Goal: Task Accomplishment & Management: Complete application form

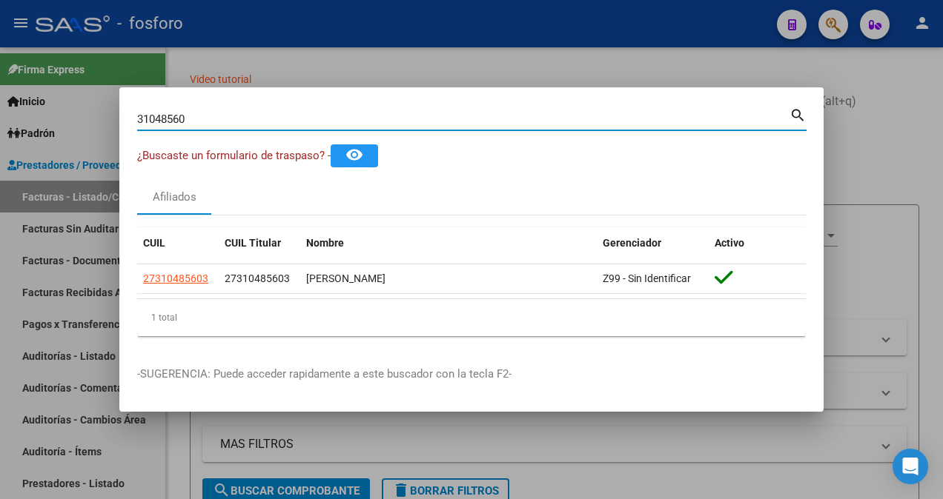
scroll to position [0, 326]
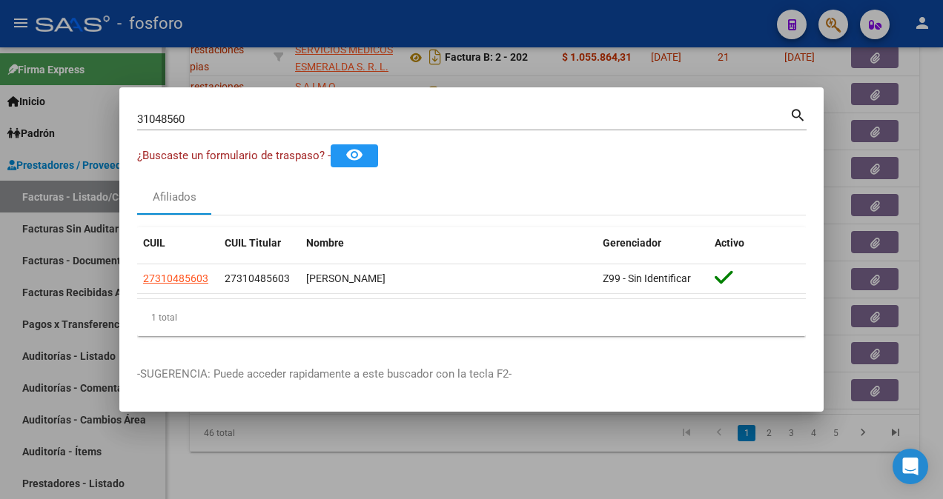
click at [87, 219] on div at bounding box center [471, 249] width 943 height 499
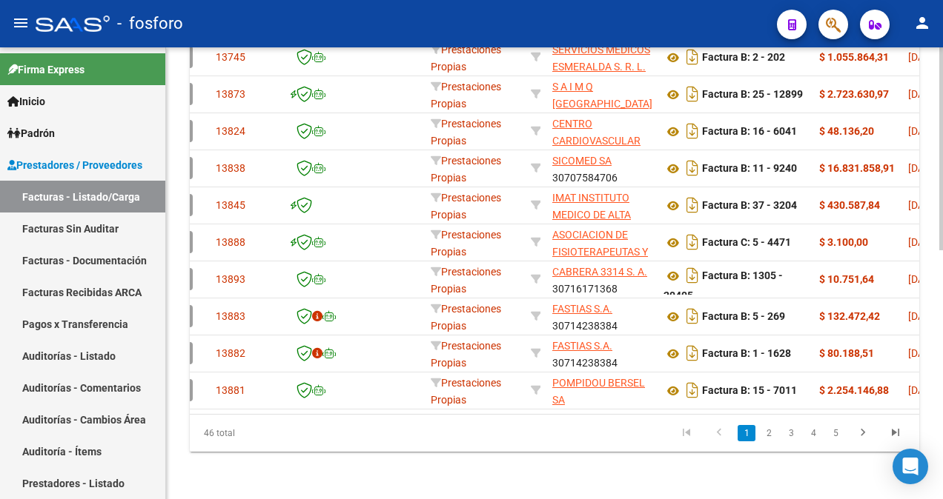
scroll to position [0, 0]
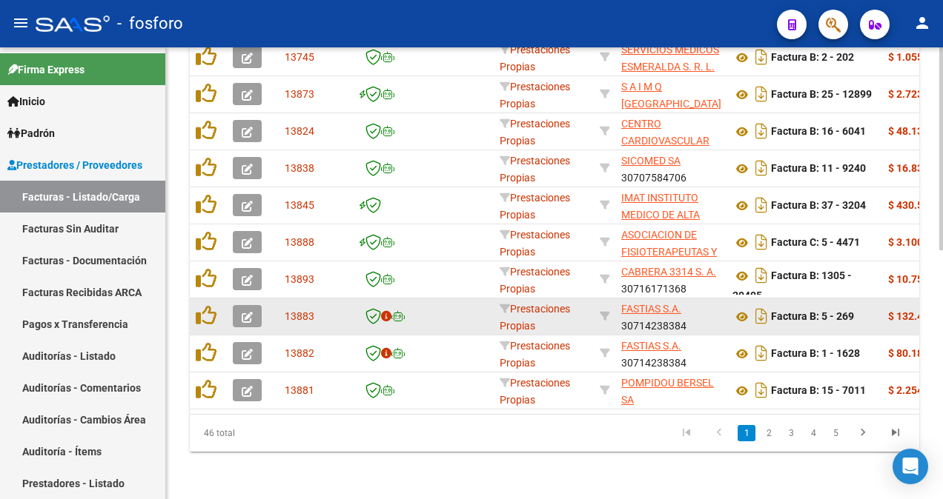
click at [250, 312] on icon "button" at bounding box center [247, 317] width 11 height 11
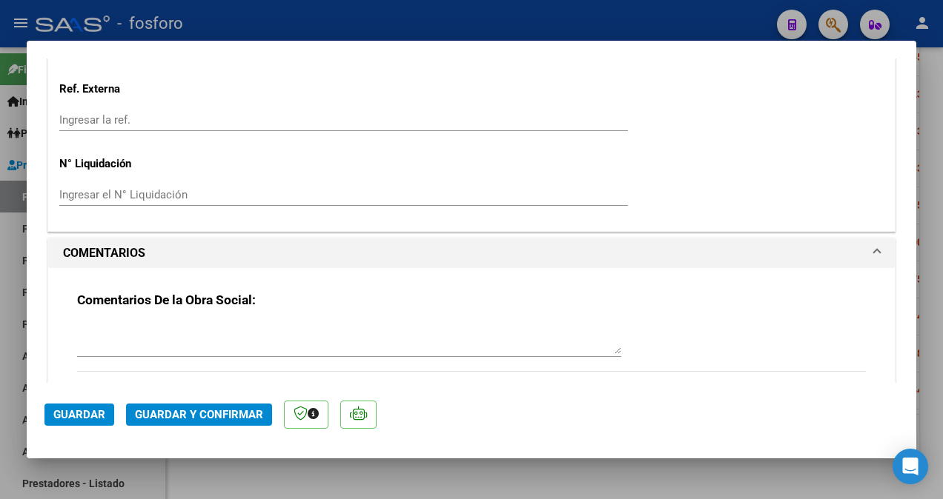
scroll to position [963, 0]
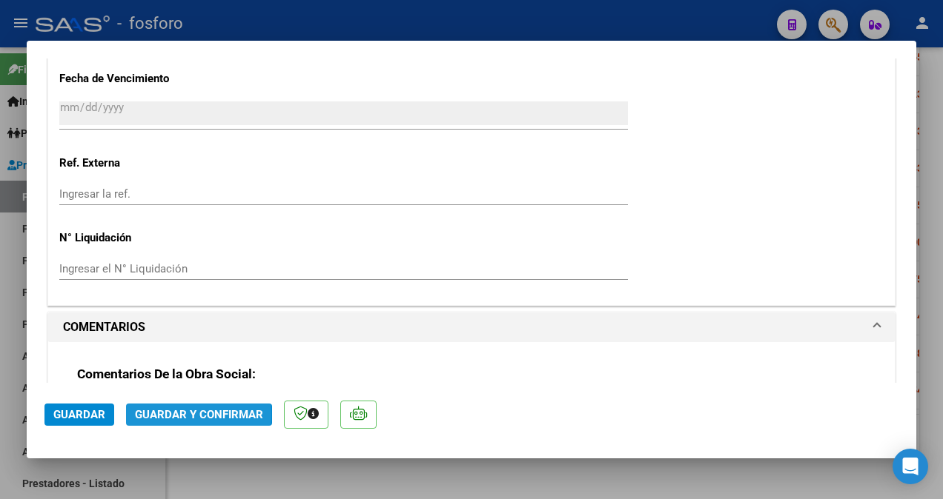
click at [172, 415] on span "Guardar y Confirmar" at bounding box center [199, 414] width 128 height 13
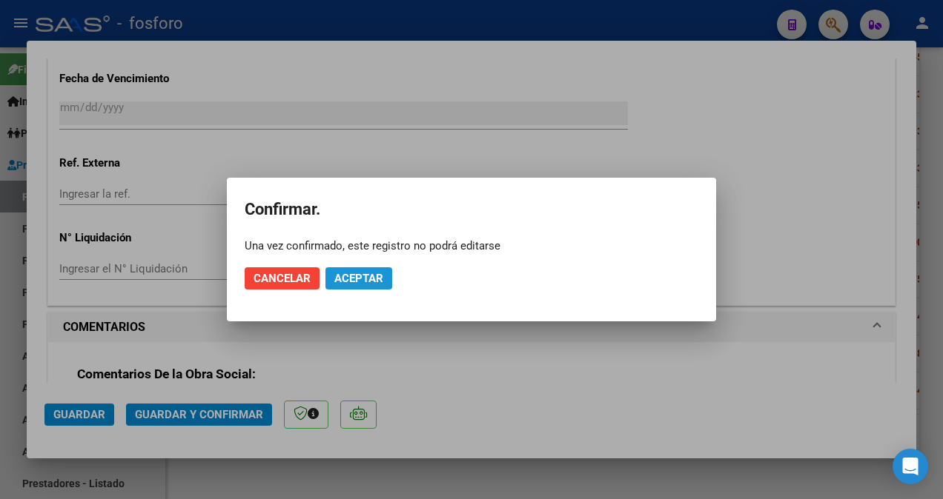
click at [368, 282] on span "Aceptar" at bounding box center [358, 278] width 49 height 13
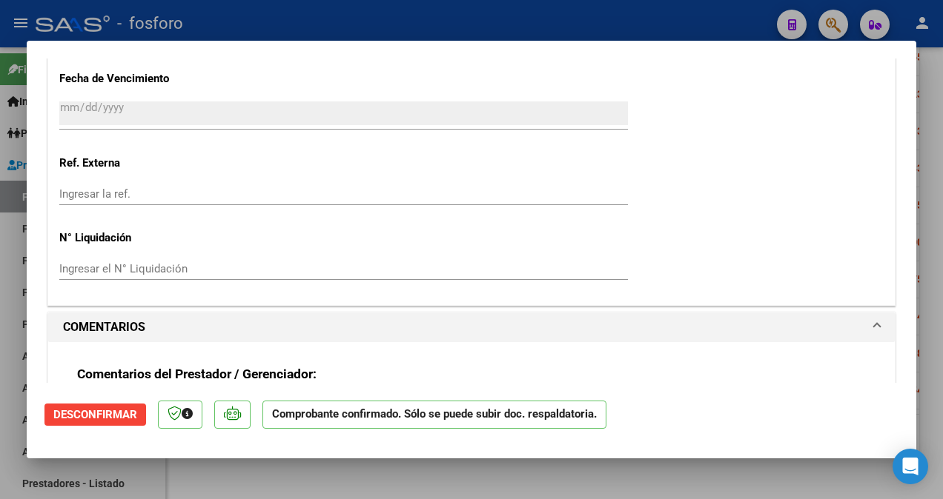
click at [6, 317] on div at bounding box center [471, 249] width 943 height 499
type input "$ 0,00"
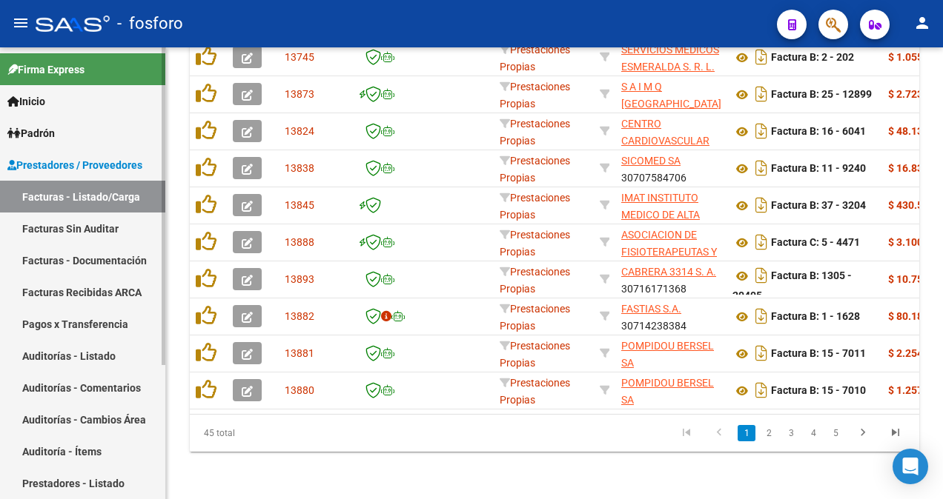
scroll to position [553, 0]
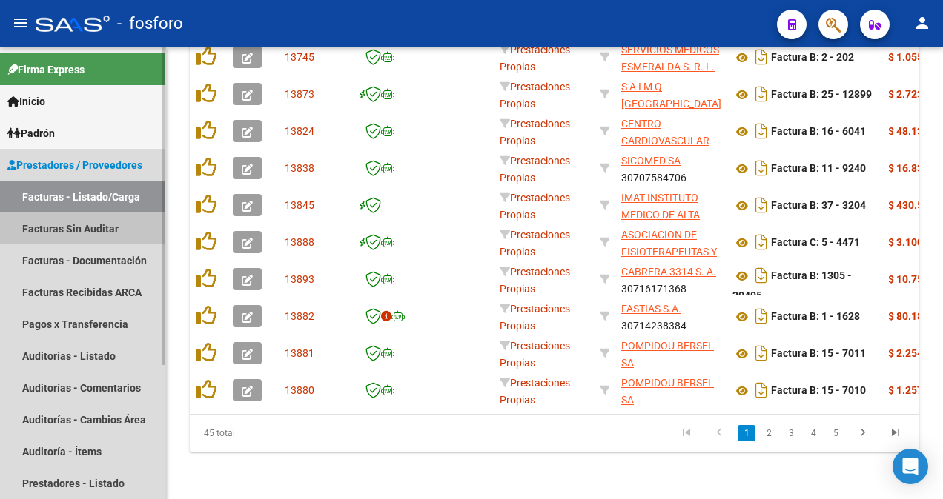
click at [74, 221] on link "Facturas Sin Auditar" at bounding box center [82, 229] width 165 height 32
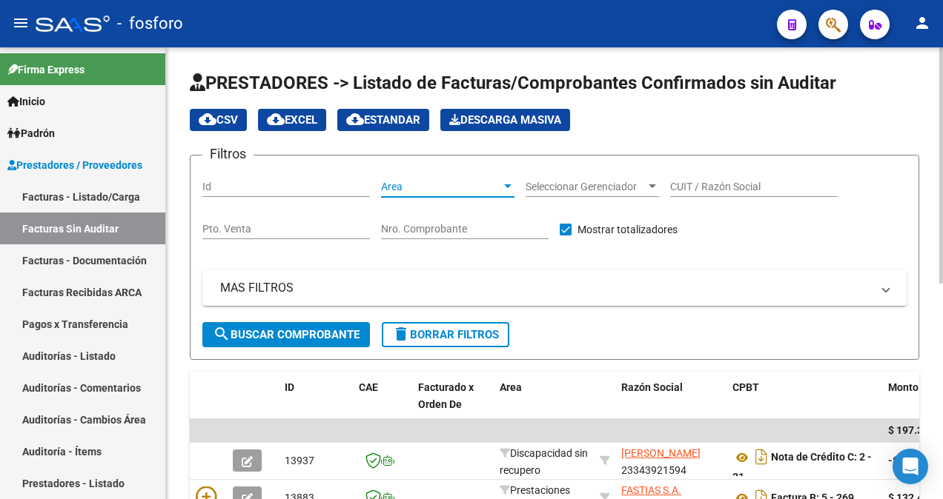
click at [507, 182] on div at bounding box center [507, 187] width 13 height 12
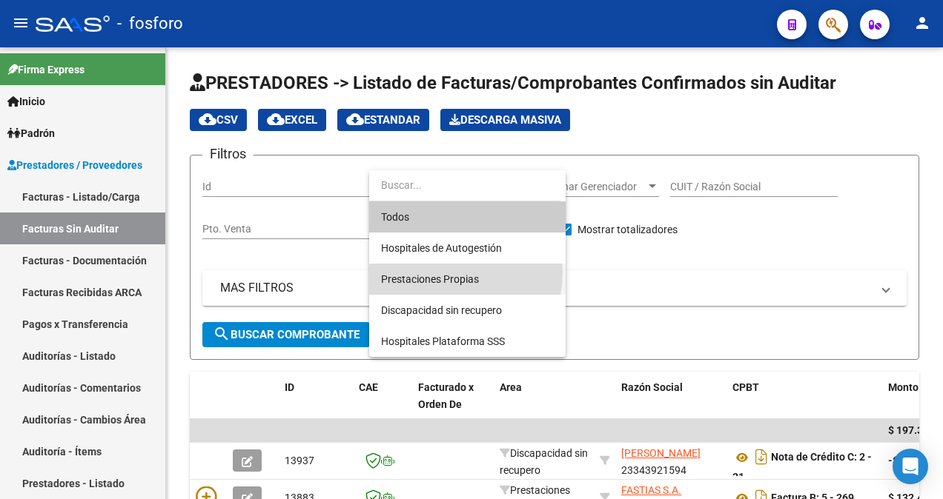
click at [439, 272] on span "Prestaciones Propias" at bounding box center [467, 279] width 173 height 31
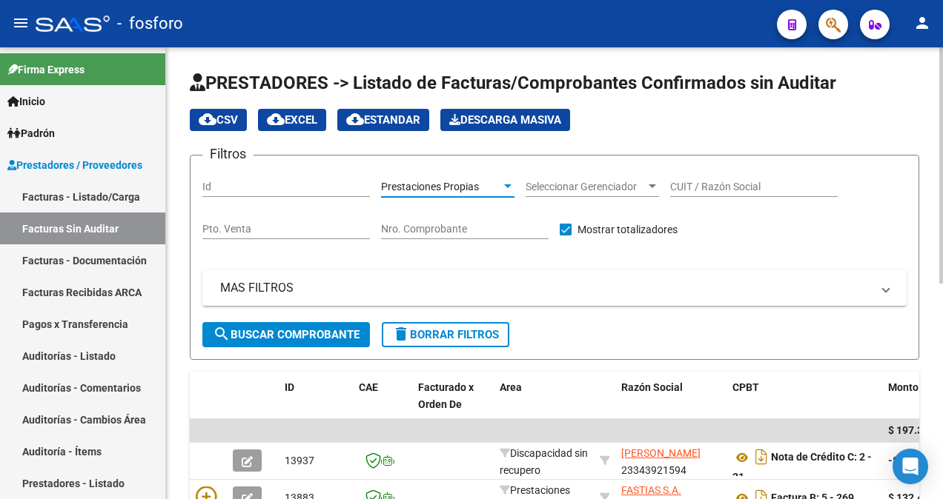
click at [309, 327] on button "search Buscar Comprobante" at bounding box center [285, 334] width 167 height 25
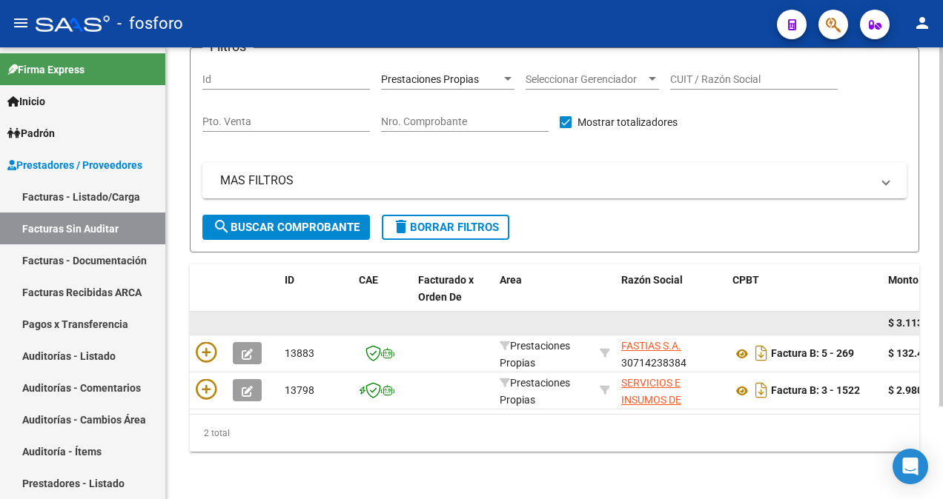
scroll to position [117, 0]
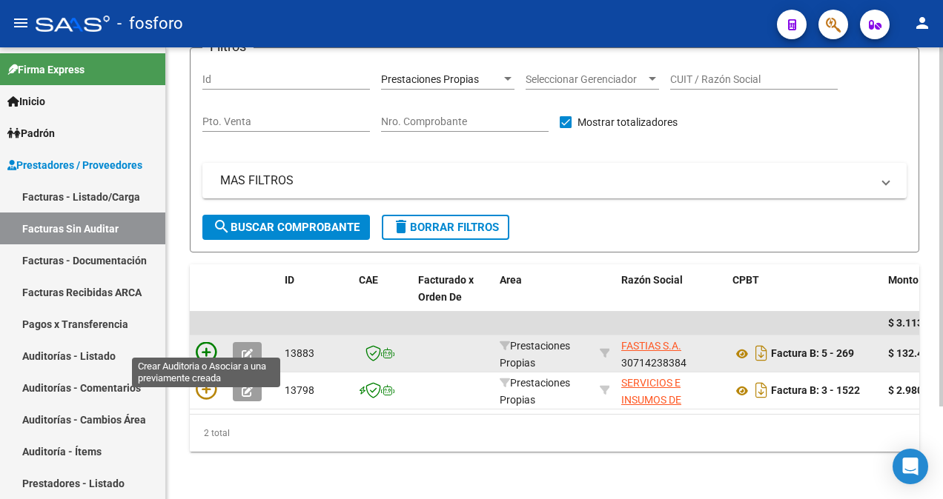
click at [205, 342] on icon at bounding box center [206, 352] width 21 height 21
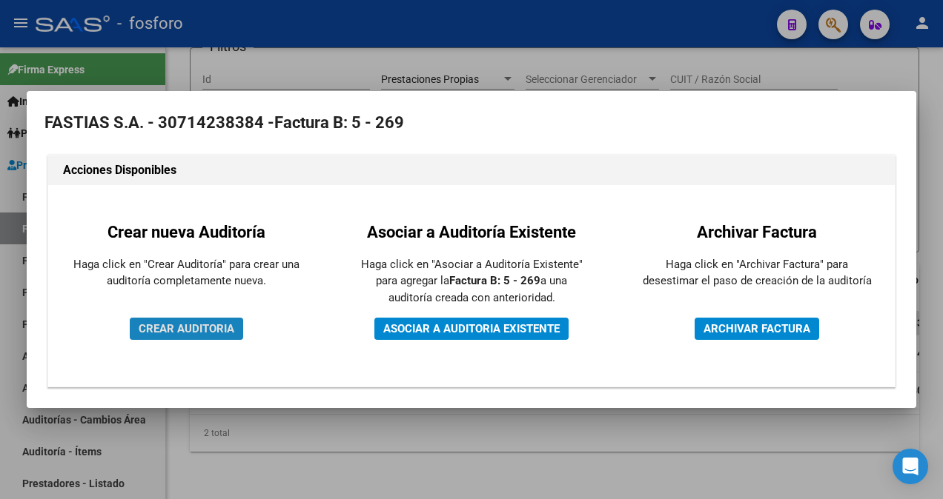
click at [212, 331] on span "CREAR AUDITORIA" at bounding box center [187, 328] width 96 height 13
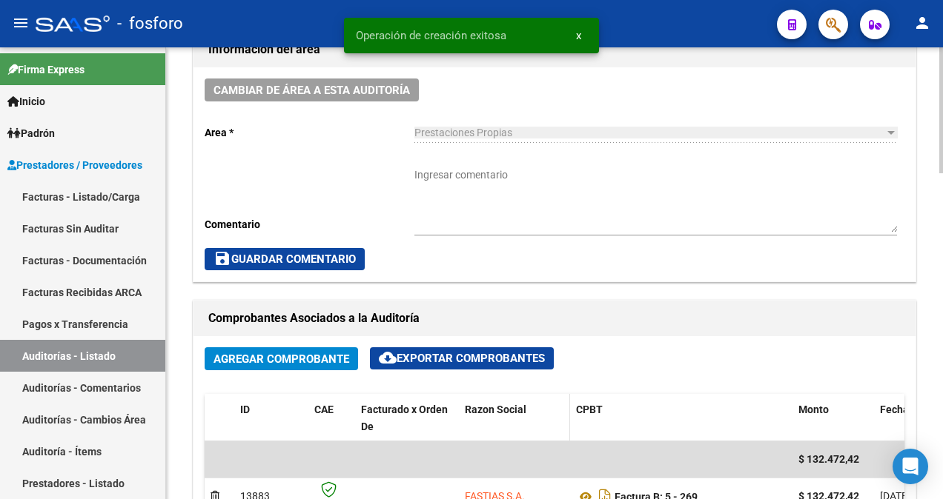
scroll to position [445, 0]
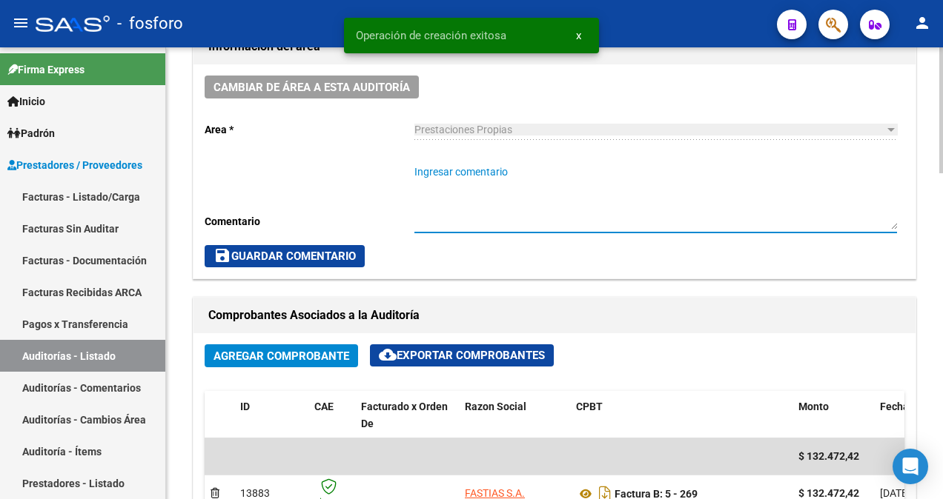
click at [499, 170] on textarea "Ingresar comentario" at bounding box center [655, 197] width 482 height 65
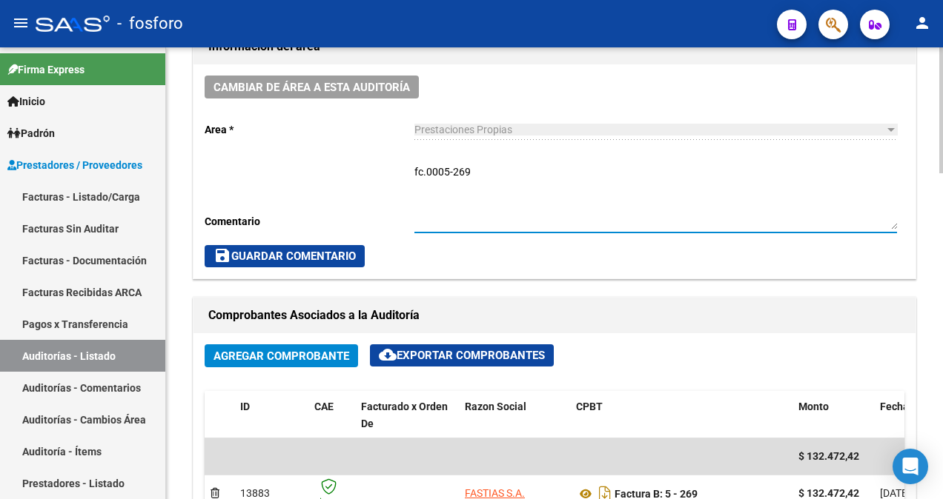
type textarea "fc.0005-269"
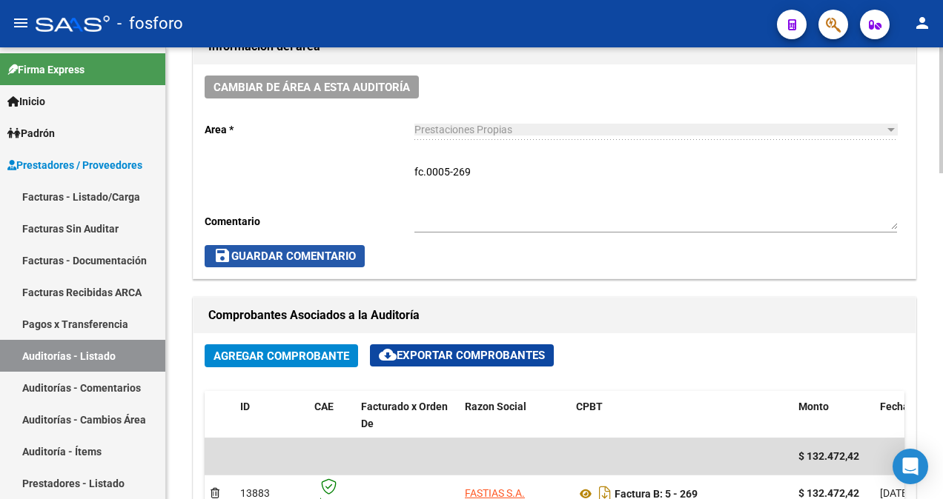
click at [305, 253] on span "save Guardar Comentario" at bounding box center [284, 256] width 142 height 13
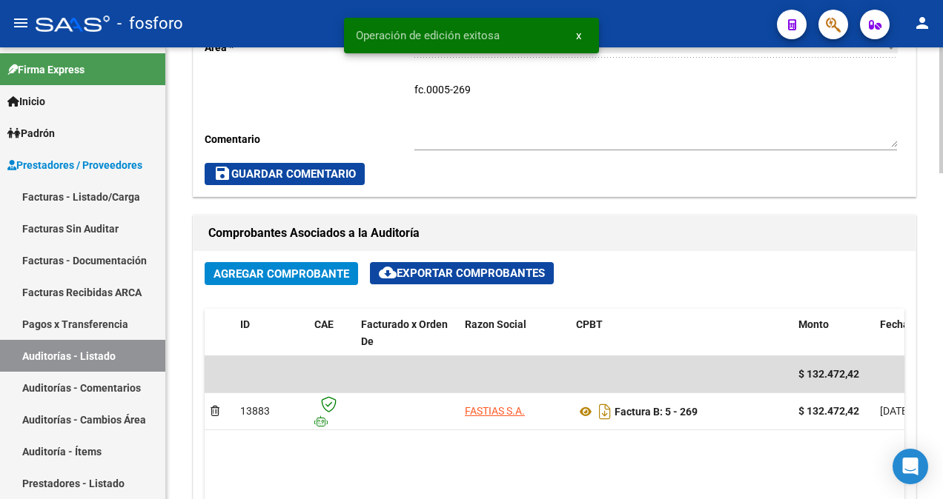
scroll to position [741, 0]
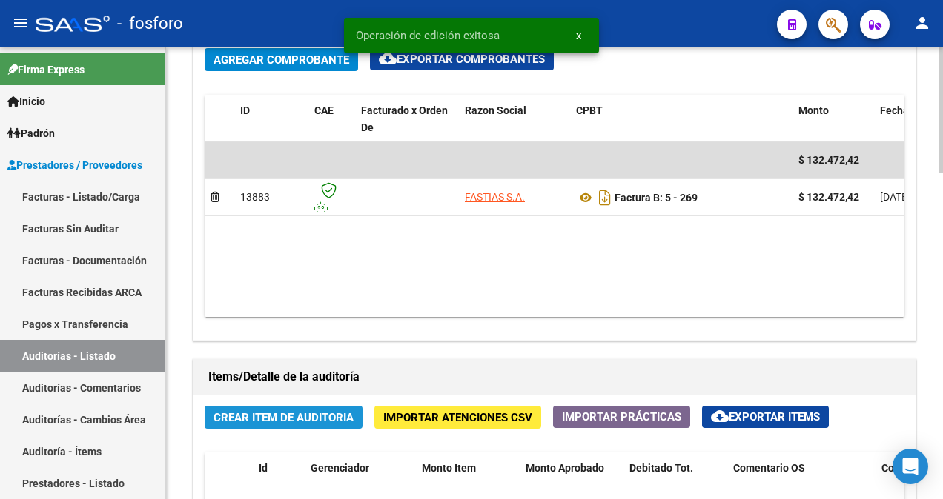
click at [282, 413] on span "Crear Item de Auditoria" at bounding box center [283, 417] width 140 height 13
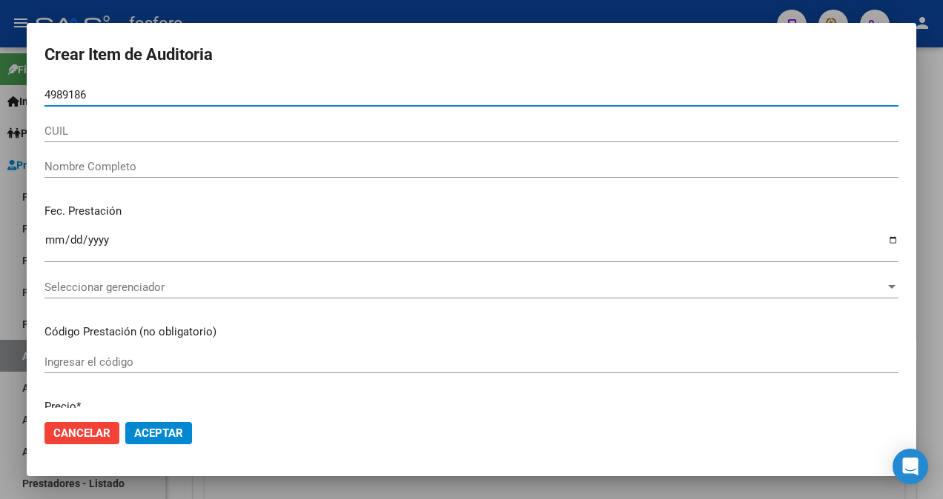
type input "49891866"
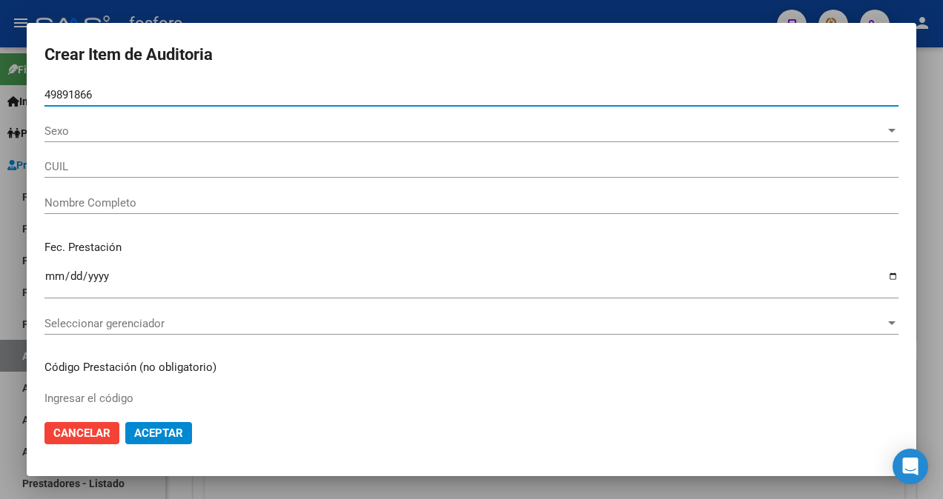
type input "27498918668"
type input "[PERSON_NAME]"
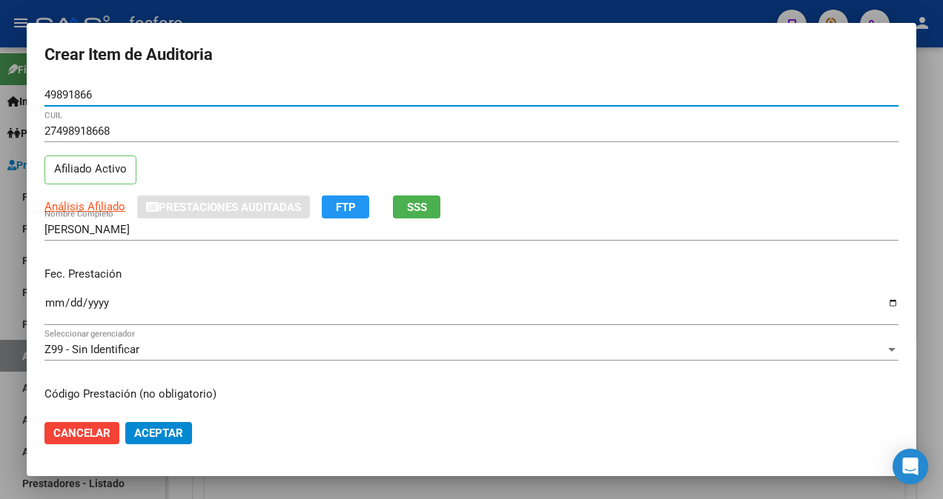
type input "49891866"
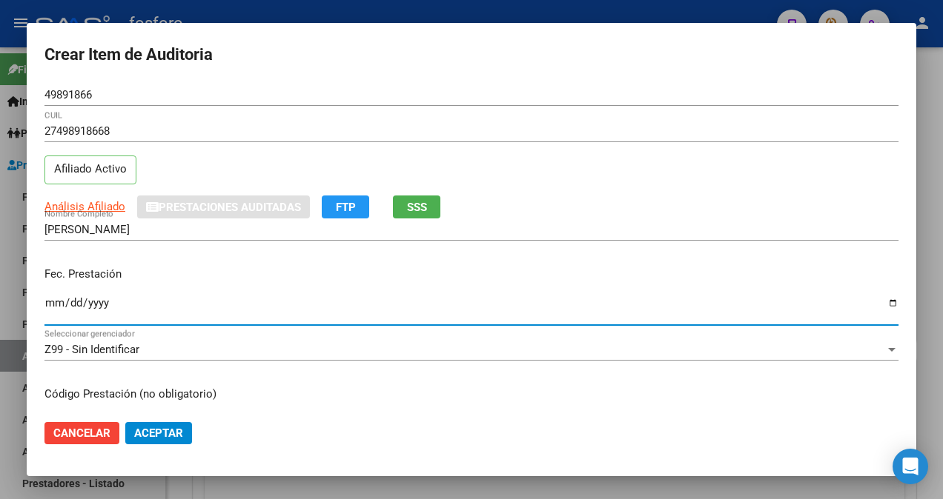
click at [48, 305] on input "Ingresar la fecha" at bounding box center [471, 309] width 854 height 24
type input "[DATE]"
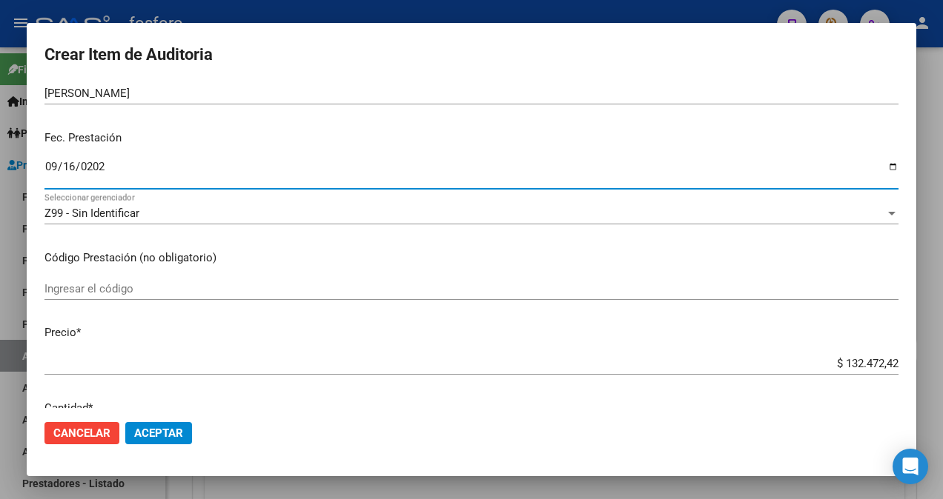
scroll to position [148, 0]
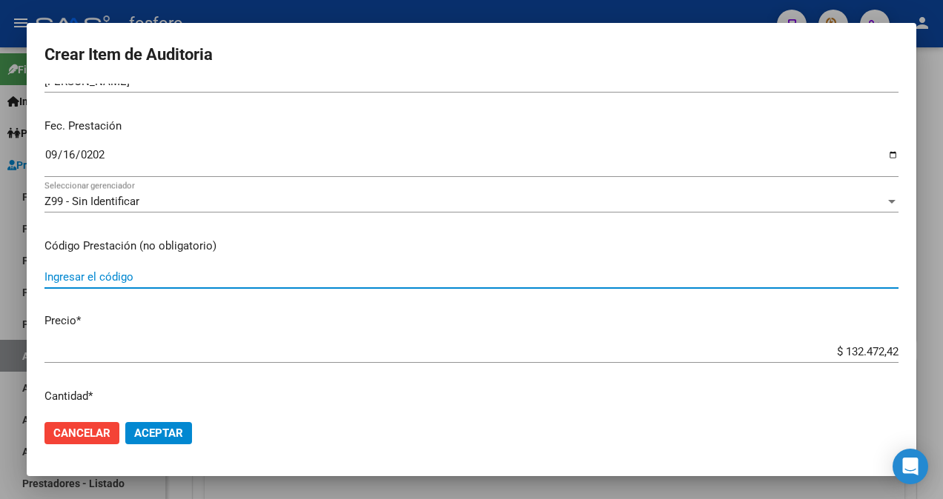
click at [168, 276] on input "Ingresar el código" at bounding box center [471, 276] width 854 height 13
type input "e"
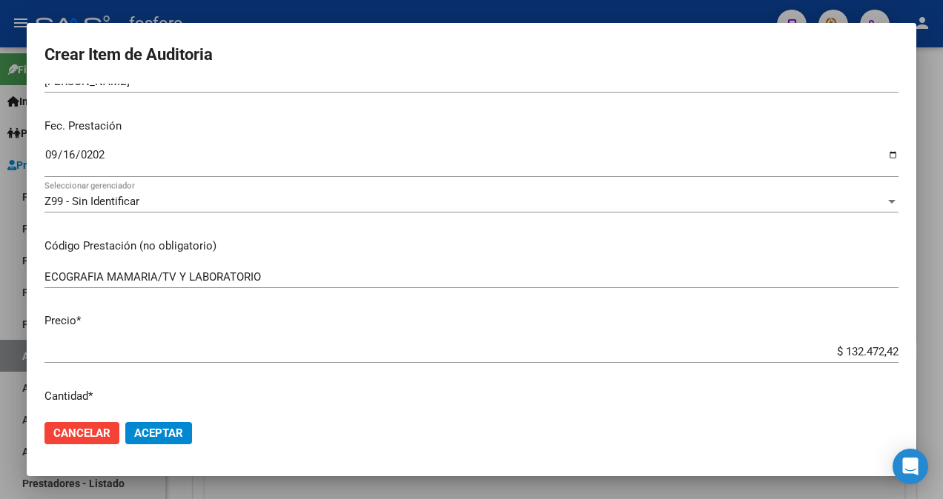
click at [889, 350] on app-form-text-field "Precio * $ 132.472,42 Ingresar el precio" at bounding box center [477, 336] width 866 height 46
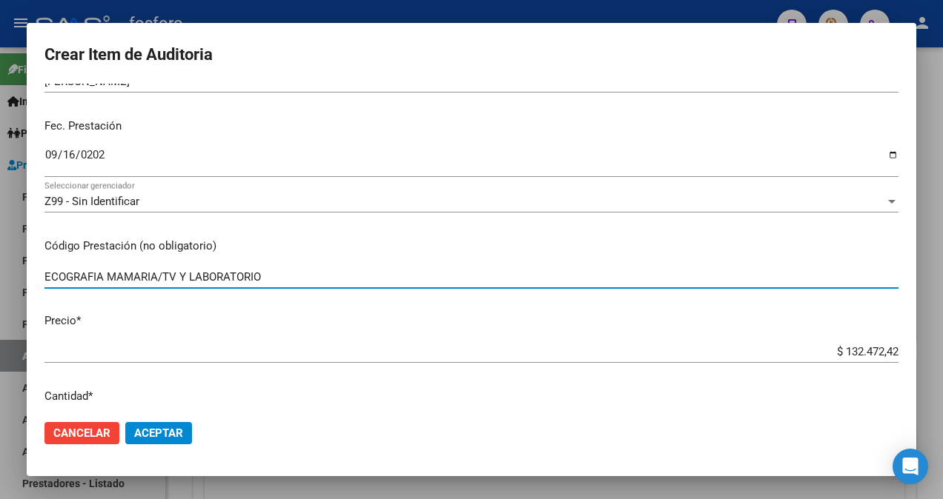
click at [383, 277] on input "ECOGRAFIA MAMARIA/TV Y LABORATORIO" at bounding box center [471, 276] width 854 height 13
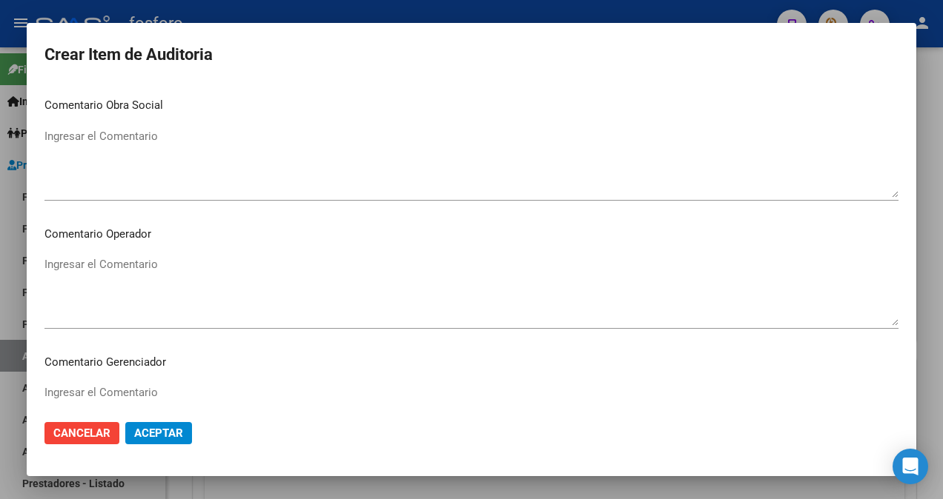
scroll to position [667, 0]
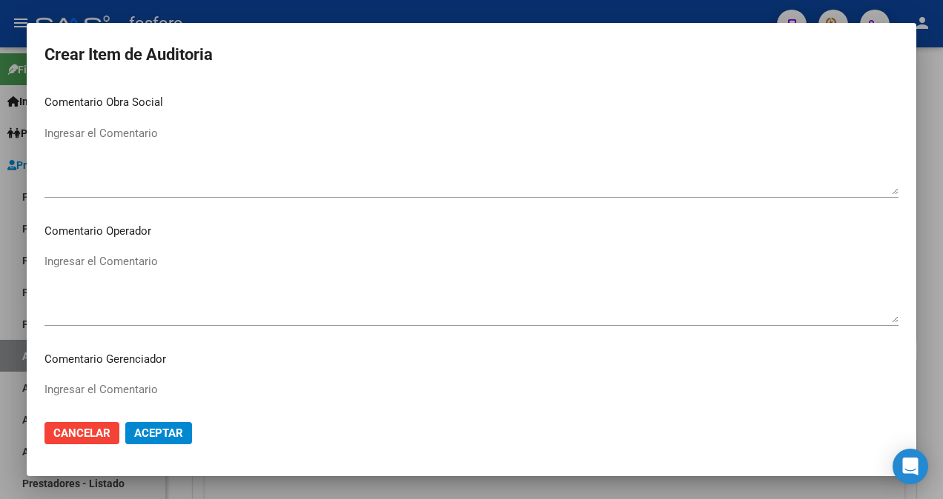
type input "ECOGRAFIA MAMARIA/TV Y LABORATORIO- DEMAS AFILIADOS Y CODIGOS EN DETALLE ADJUNT…"
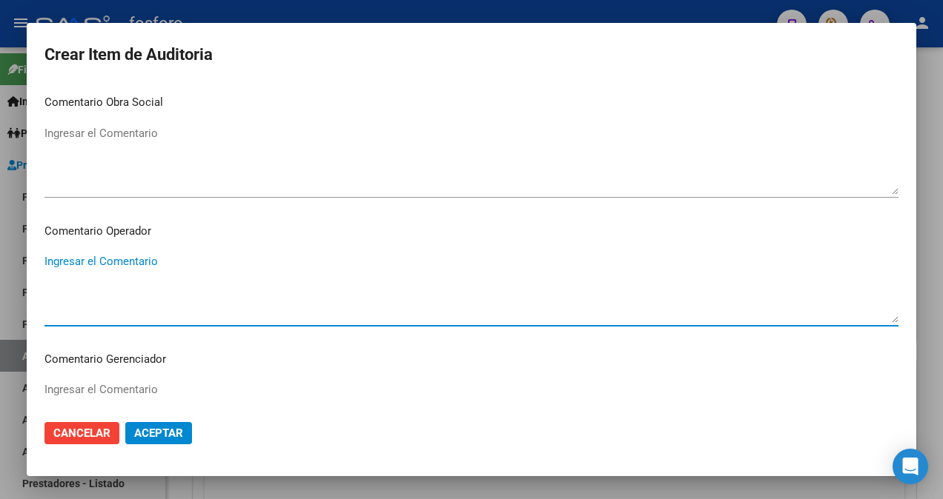
click at [122, 270] on textarea "Ingresar el Comentario" at bounding box center [471, 288] width 854 height 70
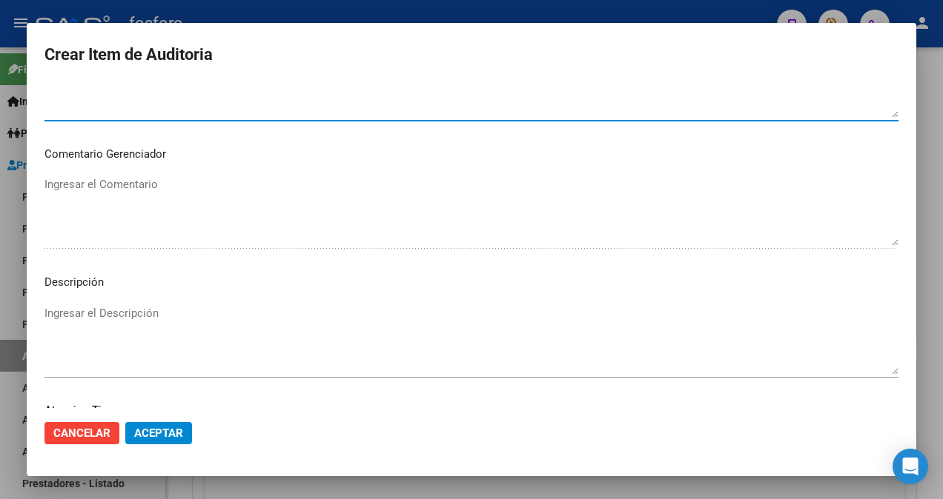
scroll to position [963, 0]
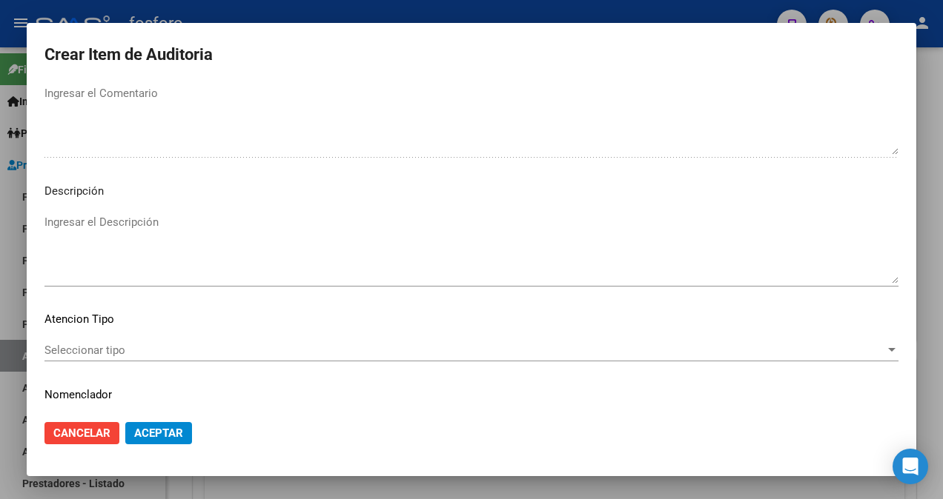
type textarea "SIN DEBITOS."
click at [96, 353] on span "Seleccionar tipo" at bounding box center [464, 350] width 840 height 13
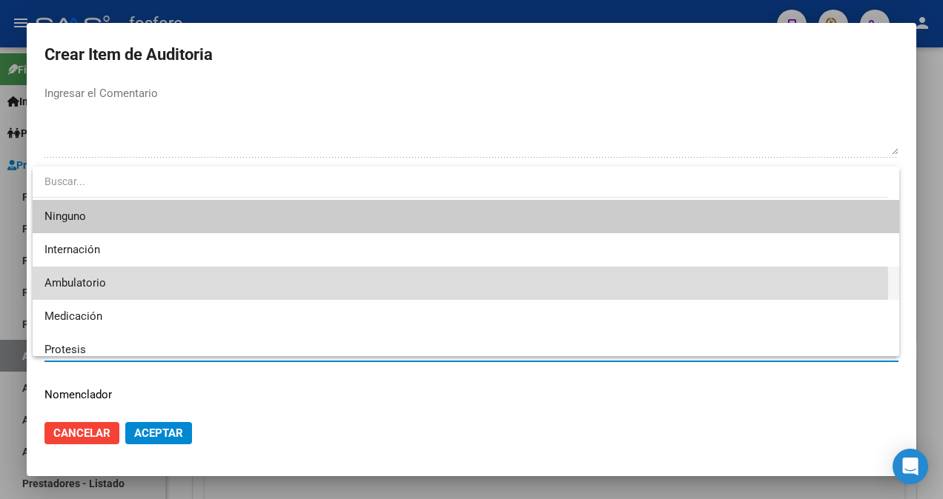
click at [110, 290] on span "Ambulatorio" at bounding box center [465, 283] width 843 height 33
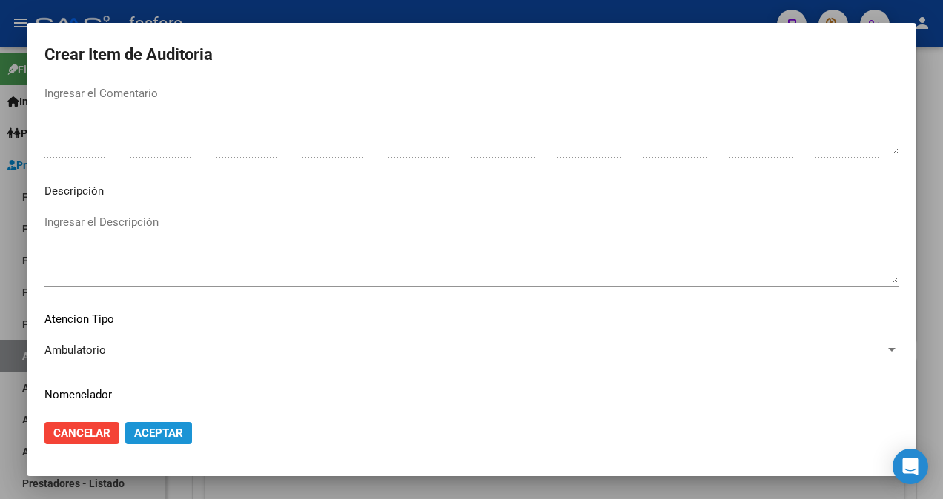
click at [157, 430] on span "Aceptar" at bounding box center [158, 433] width 49 height 13
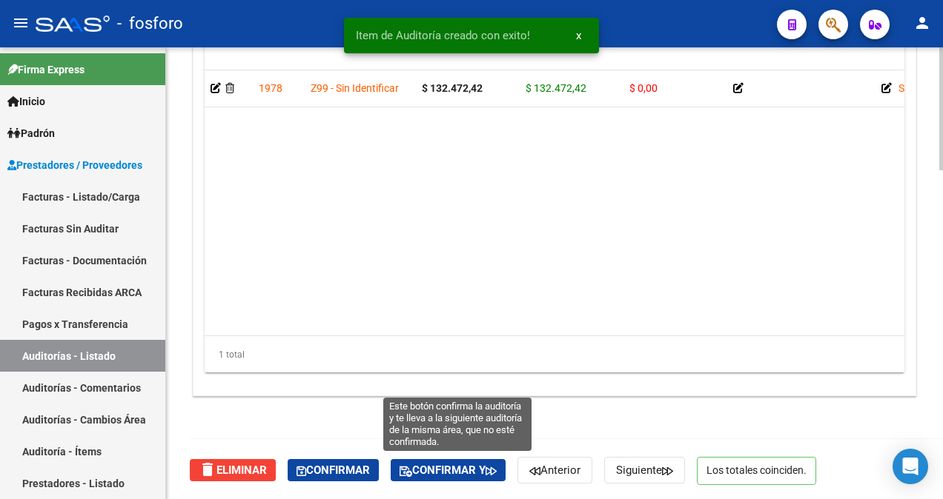
click at [445, 471] on span "Confirmar y" at bounding box center [447, 470] width 97 height 13
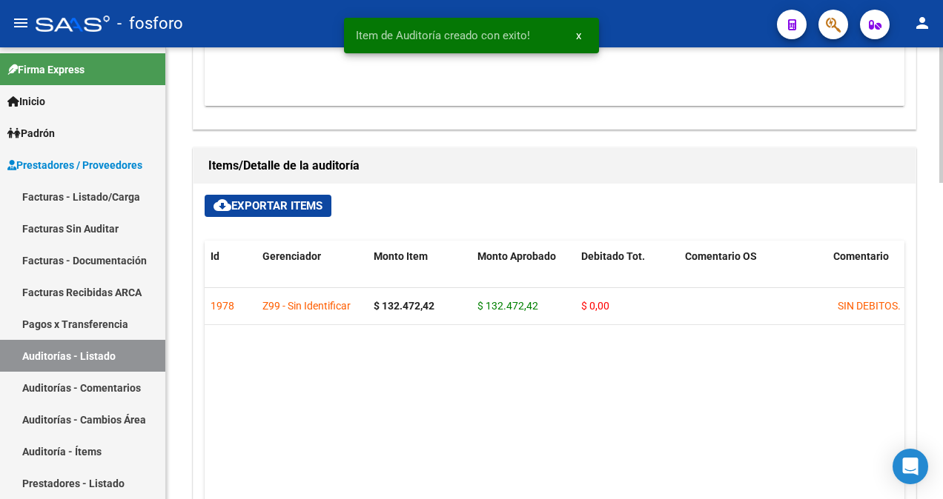
type input "202510"
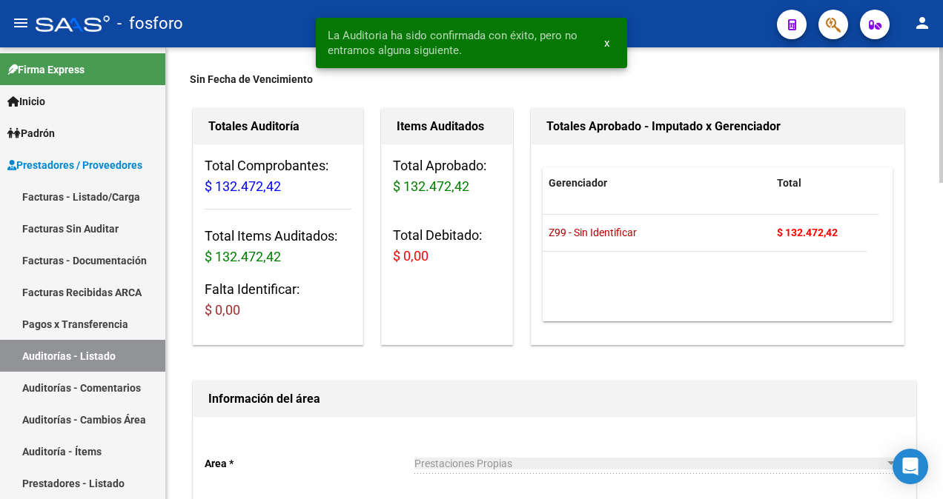
scroll to position [0, 0]
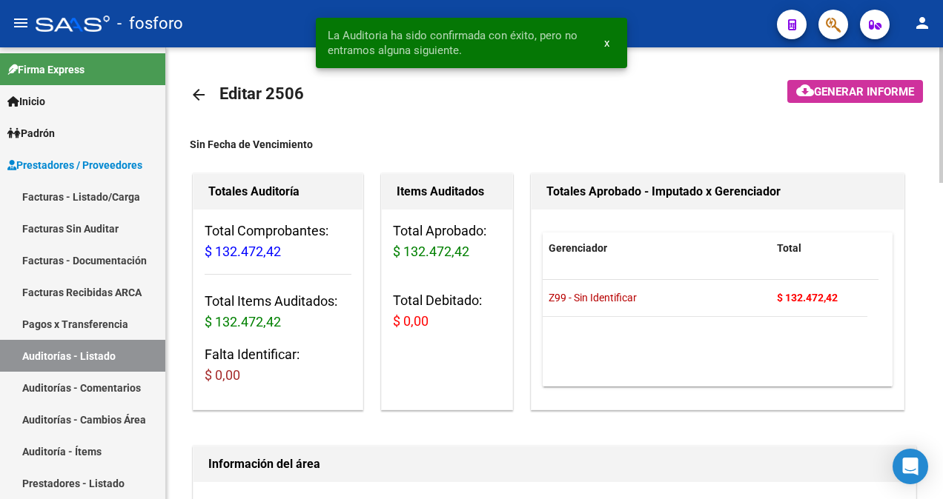
click at [828, 89] on span "Generar informe" at bounding box center [864, 91] width 100 height 13
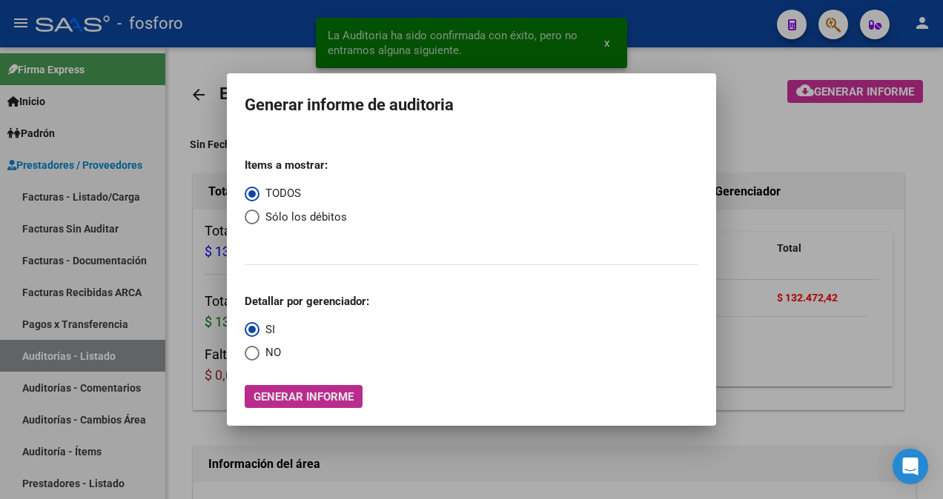
click at [320, 402] on span "Generar informe" at bounding box center [303, 397] width 100 height 13
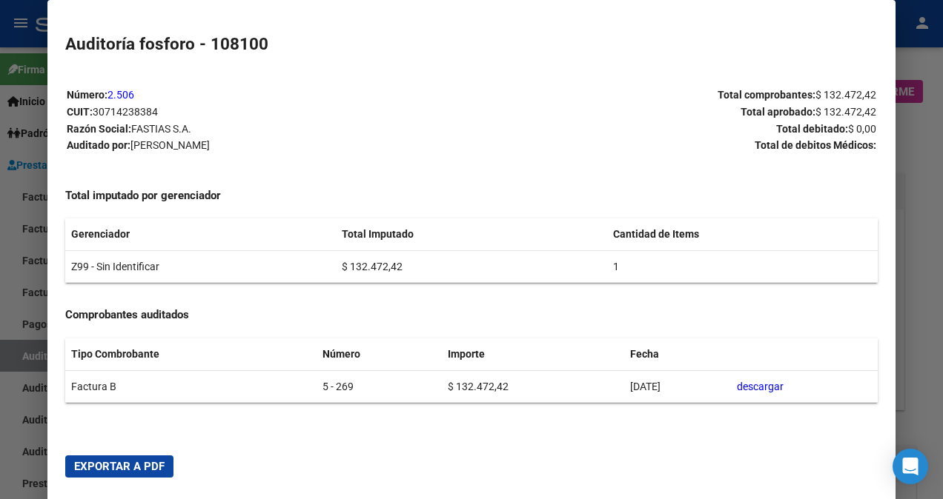
click at [84, 465] on span "Exportar a PDF" at bounding box center [119, 466] width 90 height 13
click at [12, 102] on div at bounding box center [471, 249] width 943 height 499
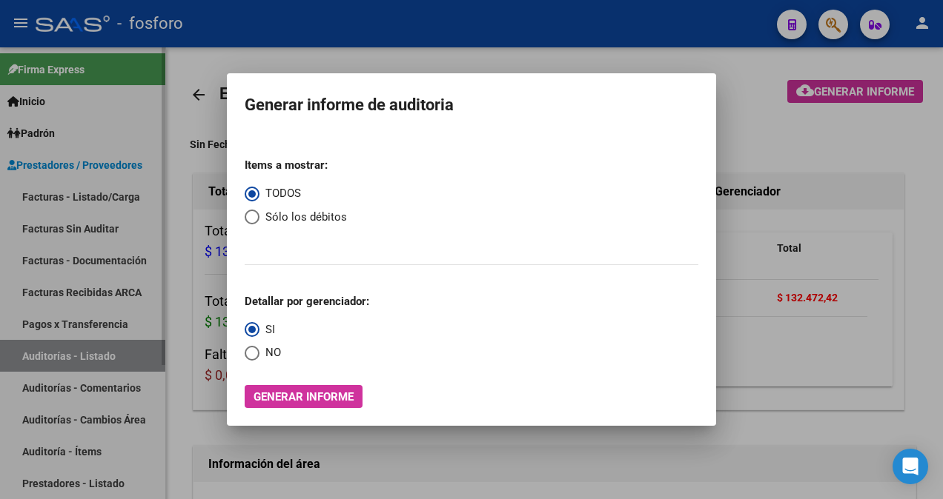
click at [60, 105] on div at bounding box center [471, 249] width 943 height 499
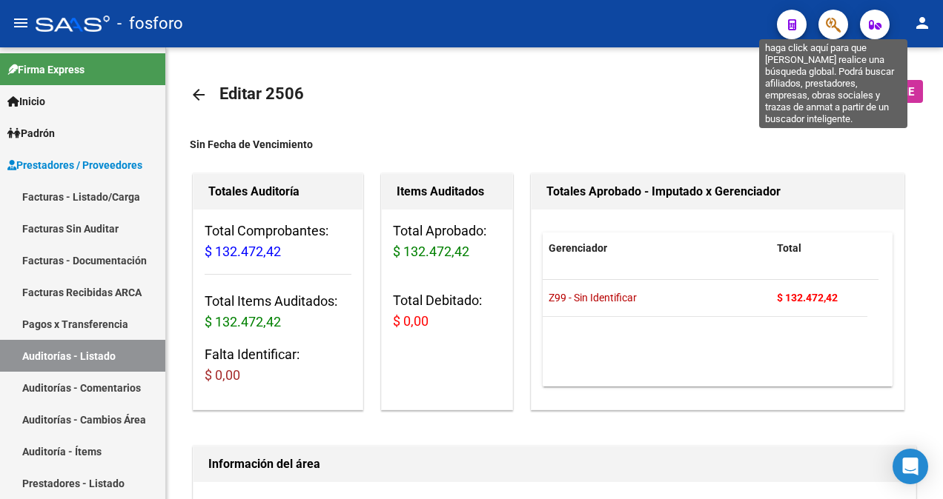
click at [827, 27] on icon "button" at bounding box center [833, 24] width 15 height 17
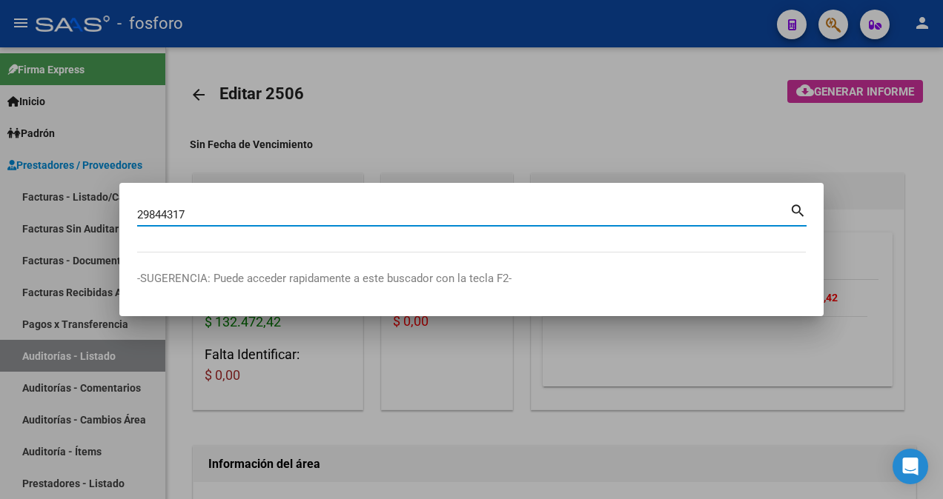
type input "29844317"
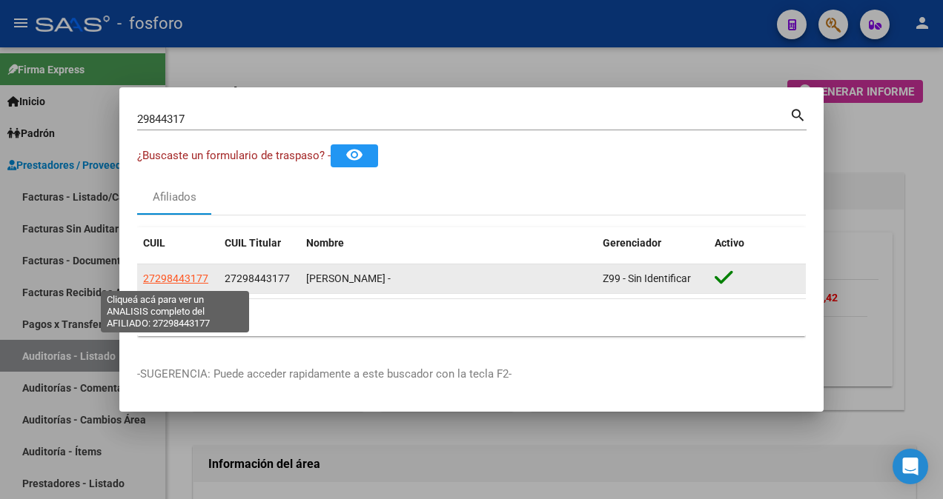
click at [173, 282] on span "27298443177" at bounding box center [175, 279] width 65 height 12
type textarea "27298443177"
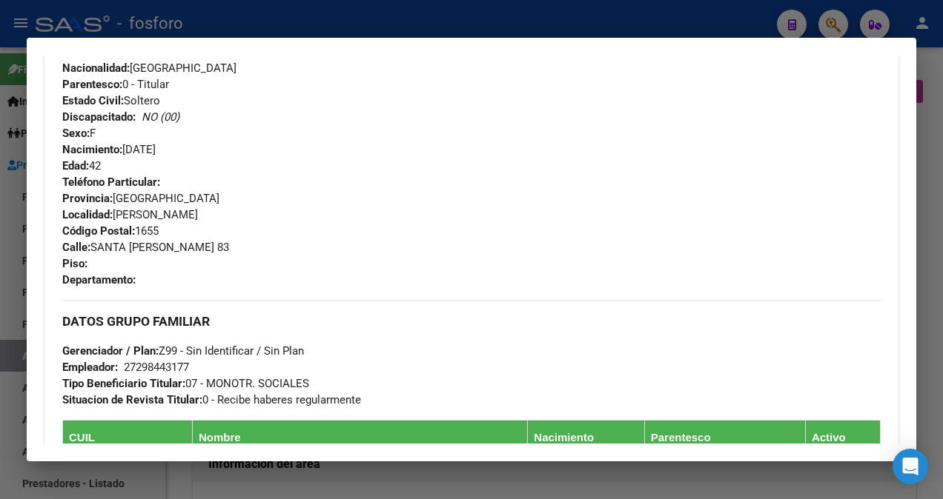
scroll to position [577, 0]
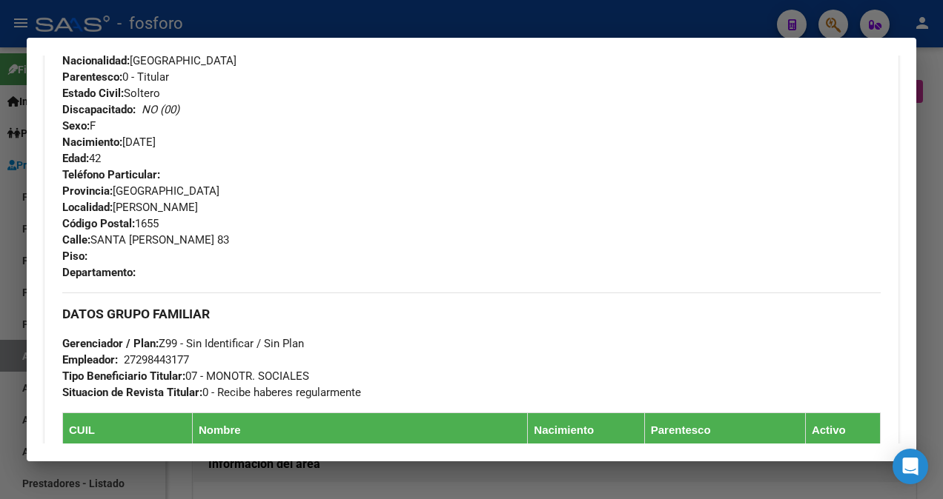
click at [7, 73] on div at bounding box center [471, 249] width 943 height 499
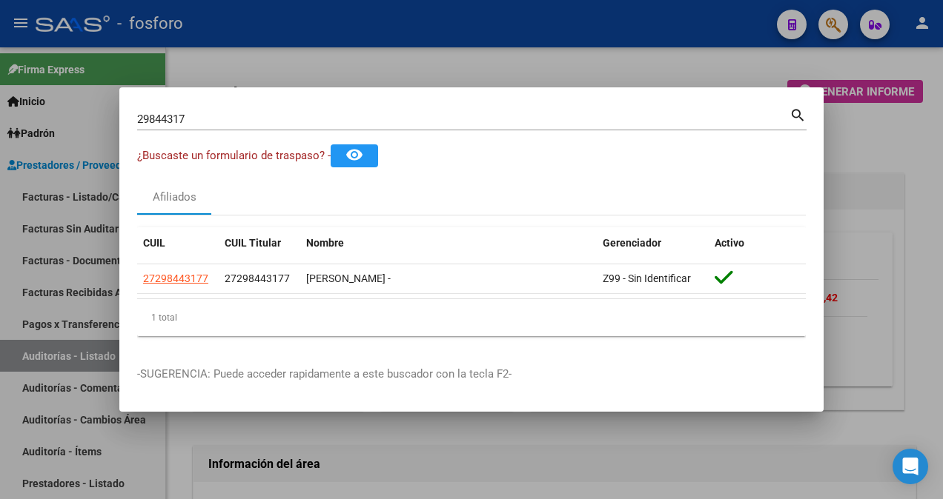
click at [202, 117] on input "29844317" at bounding box center [463, 119] width 652 height 13
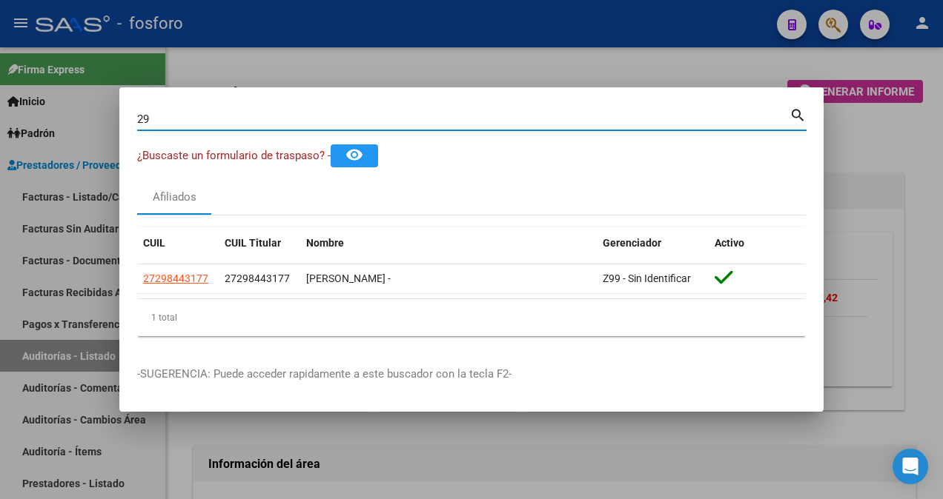
type input "2"
click at [233, 120] on input "18598623" at bounding box center [463, 119] width 652 height 13
type input "1"
type input "29668952"
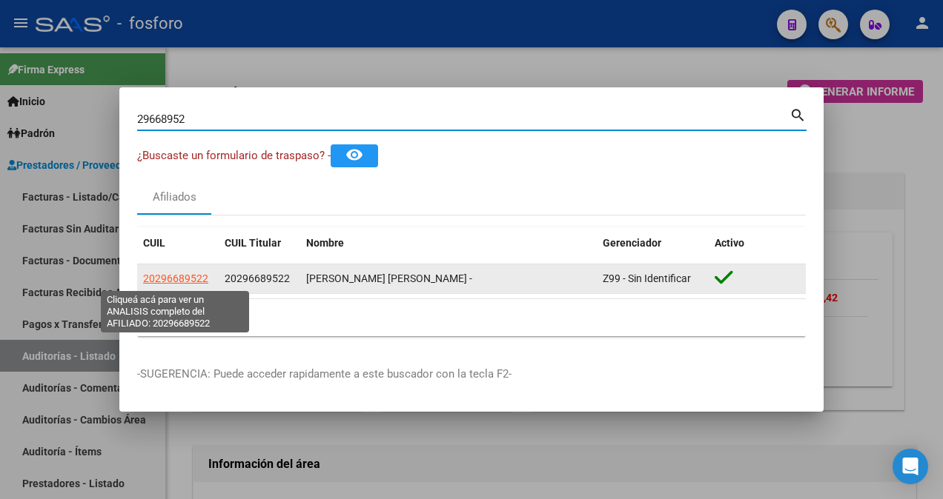
click at [163, 280] on span "20296689522" at bounding box center [175, 279] width 65 height 12
type textarea "20296689522"
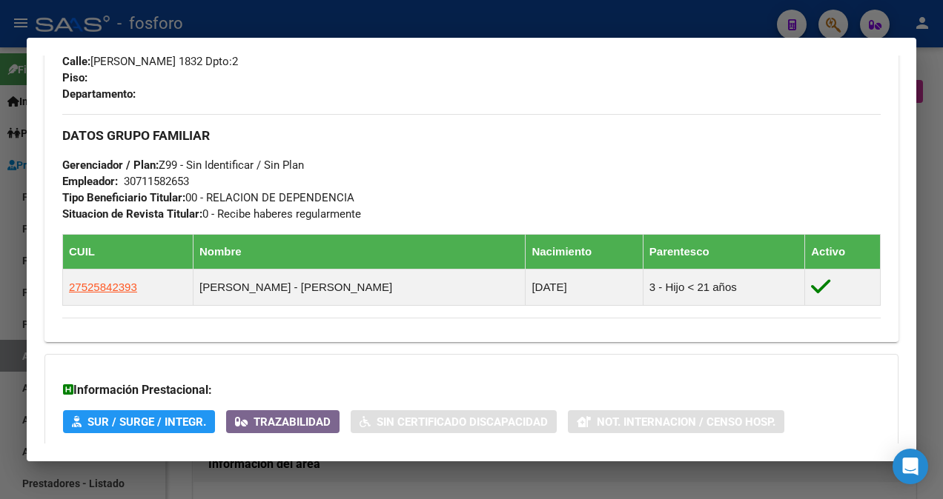
scroll to position [876, 0]
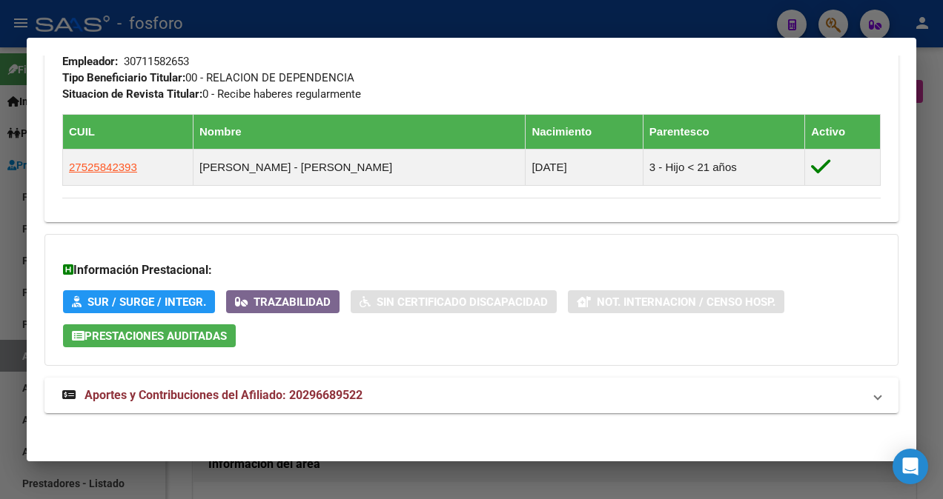
click at [13, 233] on div at bounding box center [471, 249] width 943 height 499
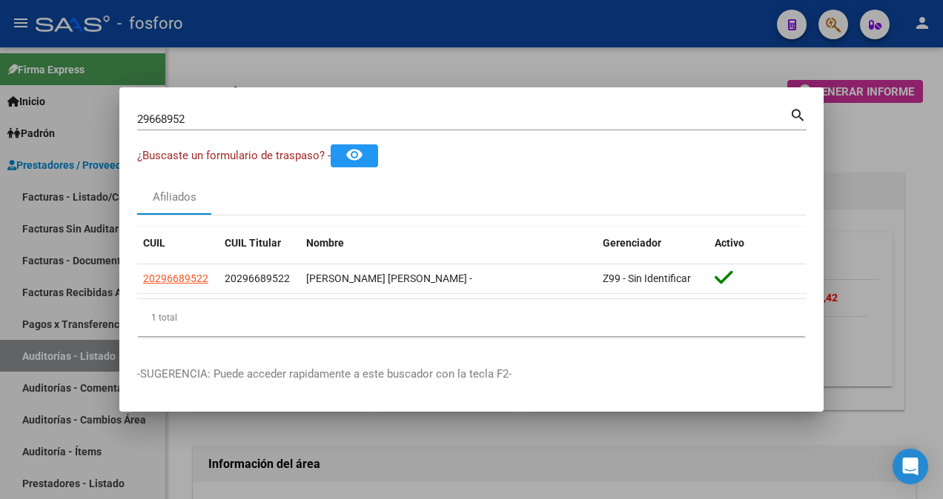
click at [276, 130] on div "29668952 Buscar (apellido, dni, [PERSON_NAME], [PERSON_NAME], cuit, obra social)" at bounding box center [463, 119] width 652 height 22
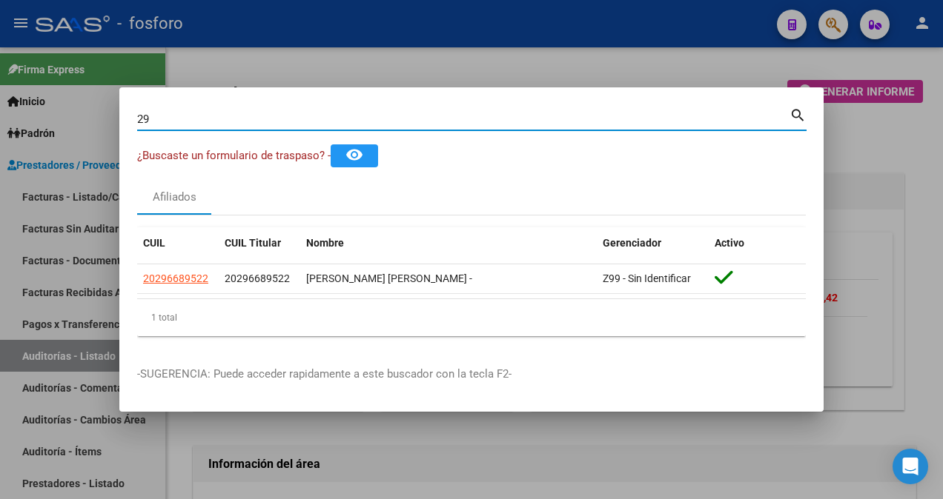
type input "2"
type input "23754512"
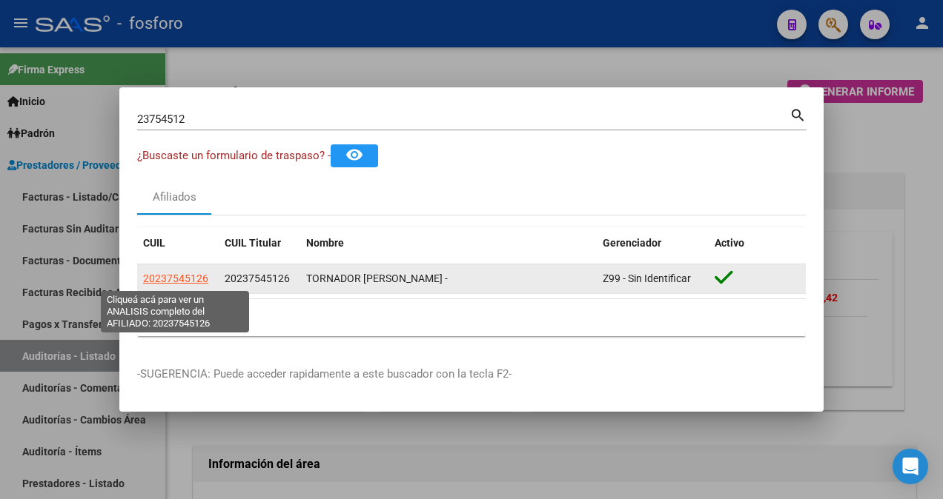
click at [169, 285] on app-link-go-to "20237545126" at bounding box center [175, 278] width 65 height 17
click at [172, 282] on span "20237545126" at bounding box center [175, 279] width 65 height 12
type textarea "20237545126"
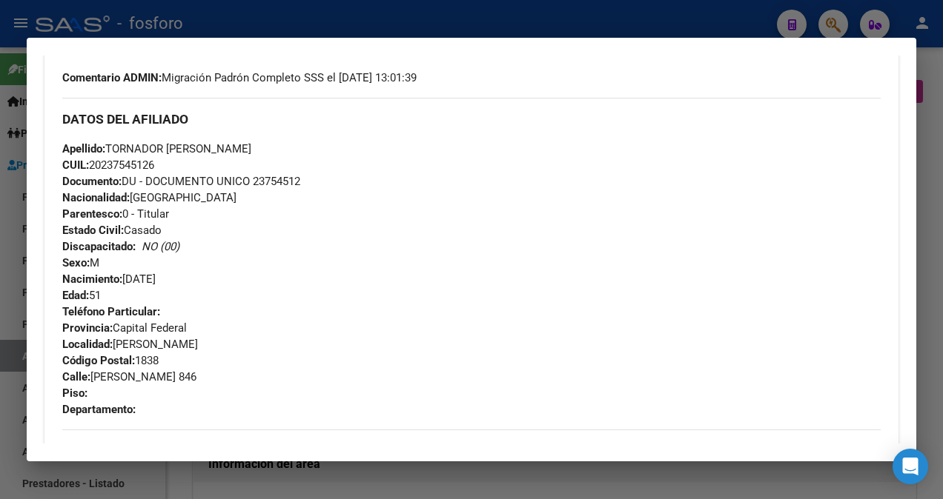
scroll to position [667, 0]
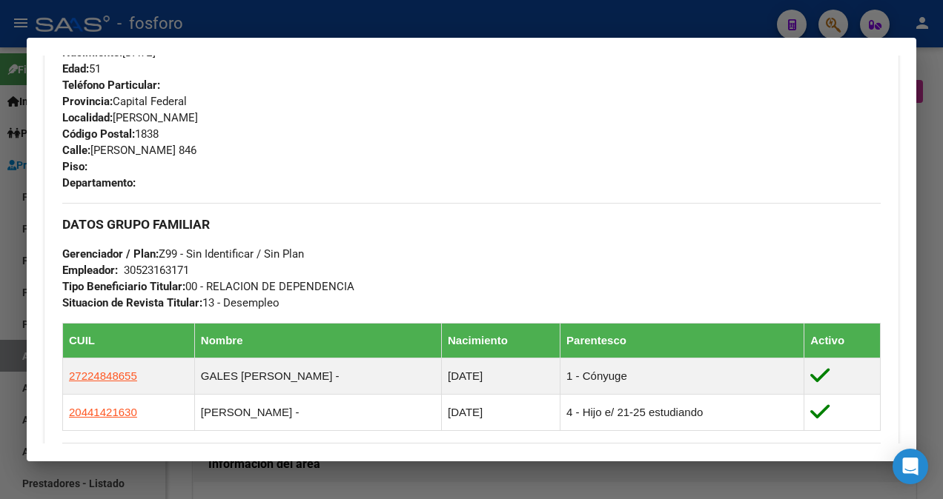
click at [9, 76] on div at bounding box center [471, 249] width 943 height 499
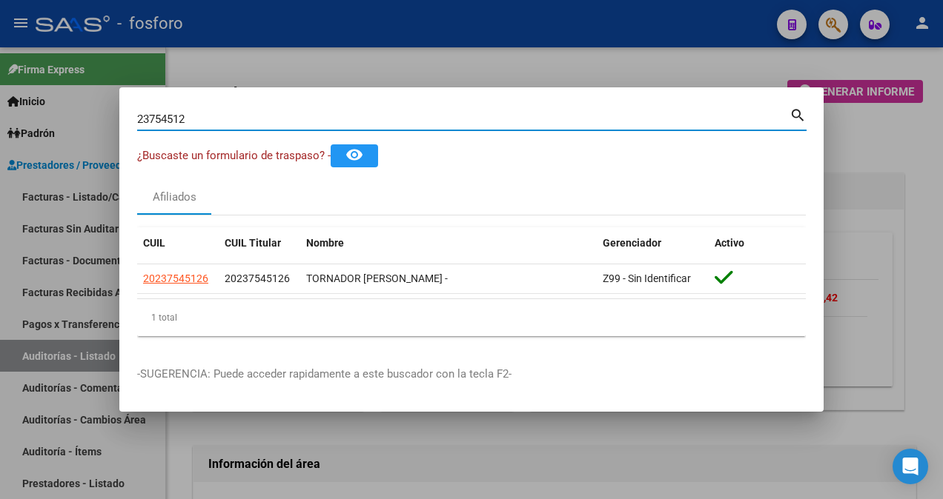
click at [250, 122] on input "23754512" at bounding box center [463, 119] width 652 height 13
type input "28229490"
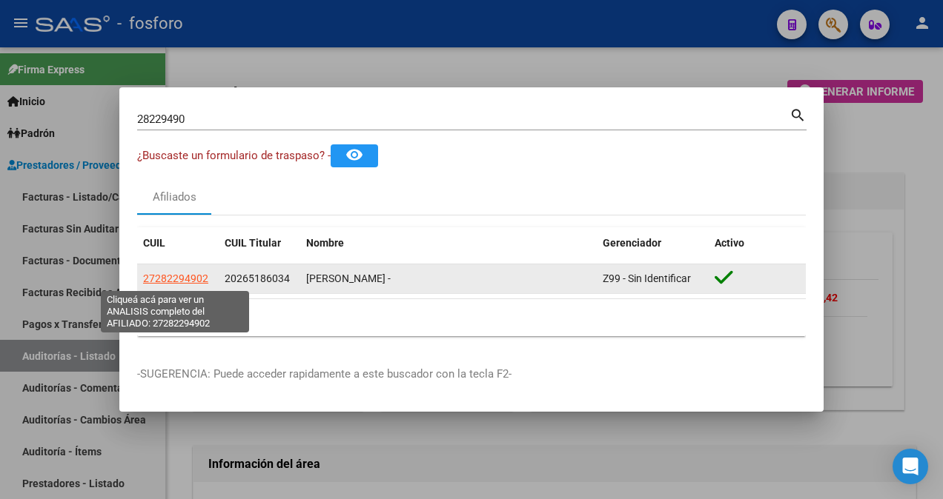
click at [151, 279] on span "27282294902" at bounding box center [175, 279] width 65 height 12
type textarea "27282294902"
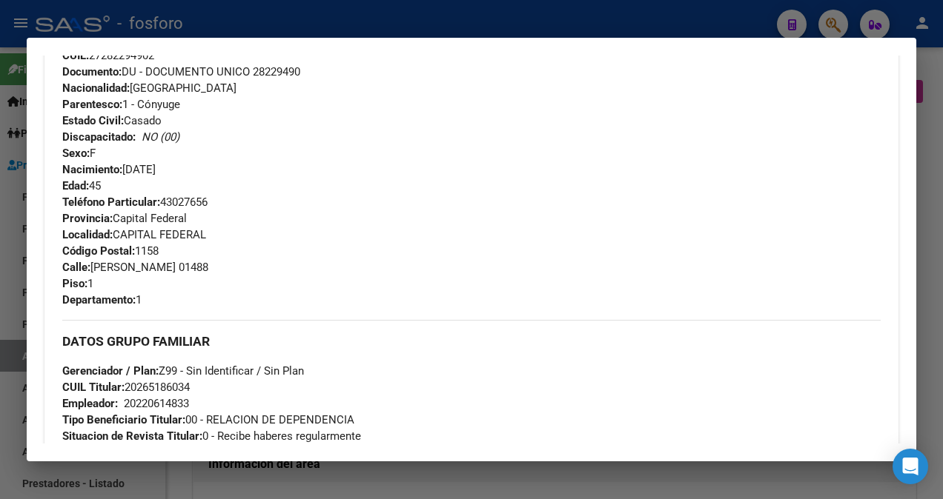
scroll to position [498, 0]
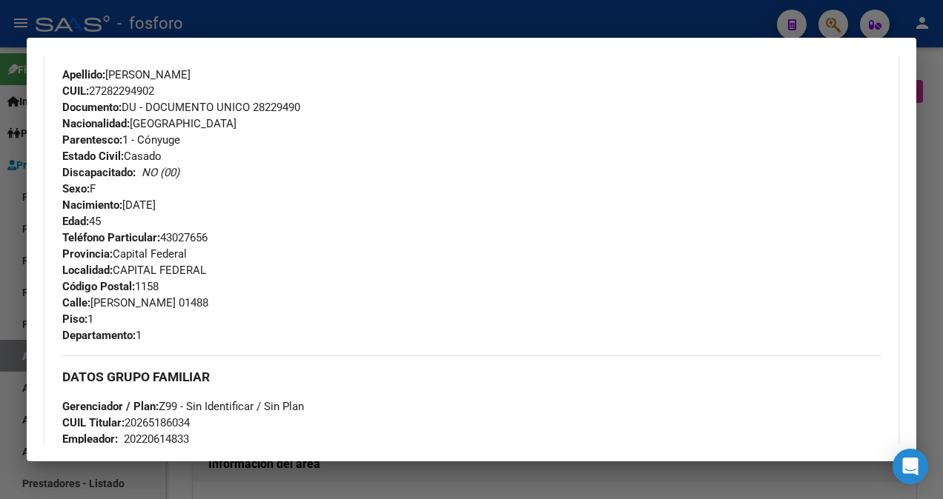
click at [16, 110] on div at bounding box center [471, 249] width 943 height 499
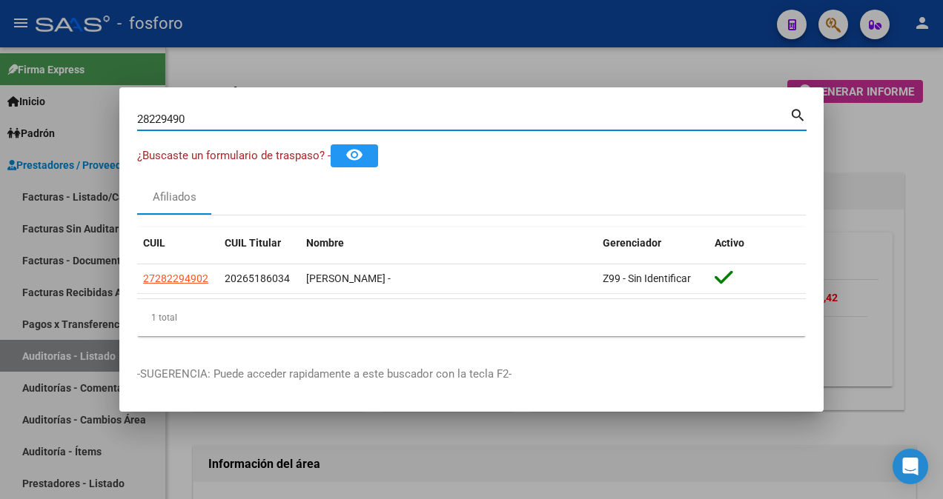
click at [215, 118] on input "28229490" at bounding box center [463, 119] width 652 height 13
type input "2"
type input "22353311"
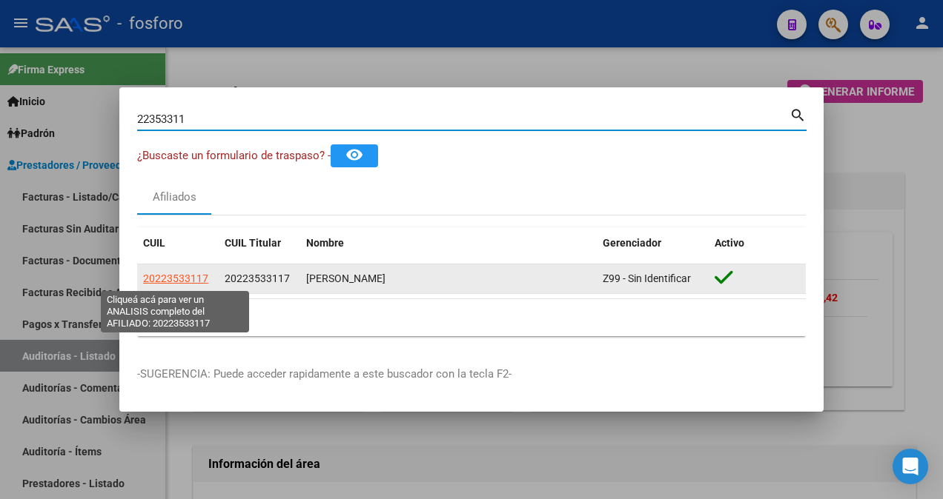
click at [167, 279] on span "20223533117" at bounding box center [175, 279] width 65 height 12
type textarea "20223533117"
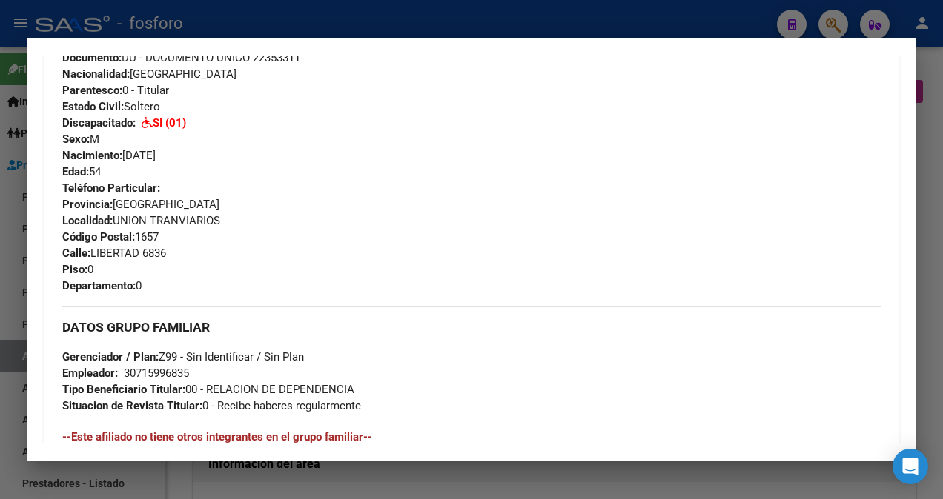
scroll to position [445, 0]
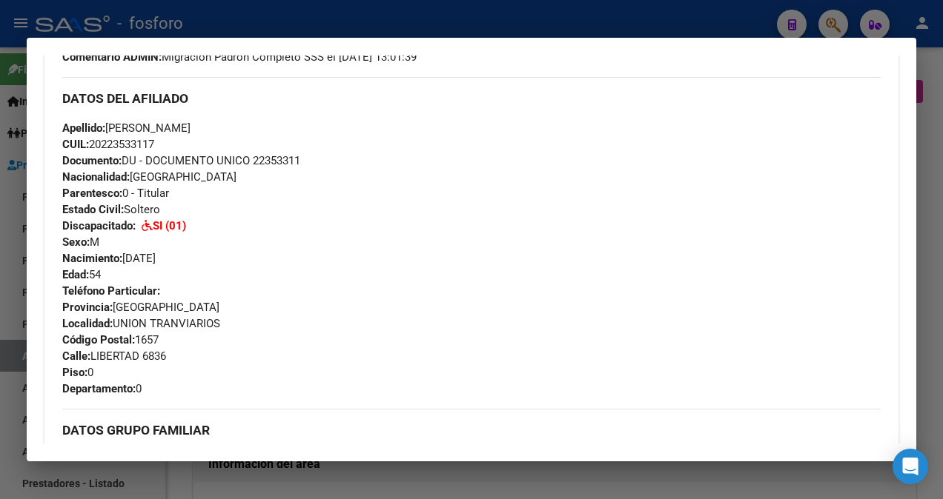
click at [20, 170] on div at bounding box center [471, 249] width 943 height 499
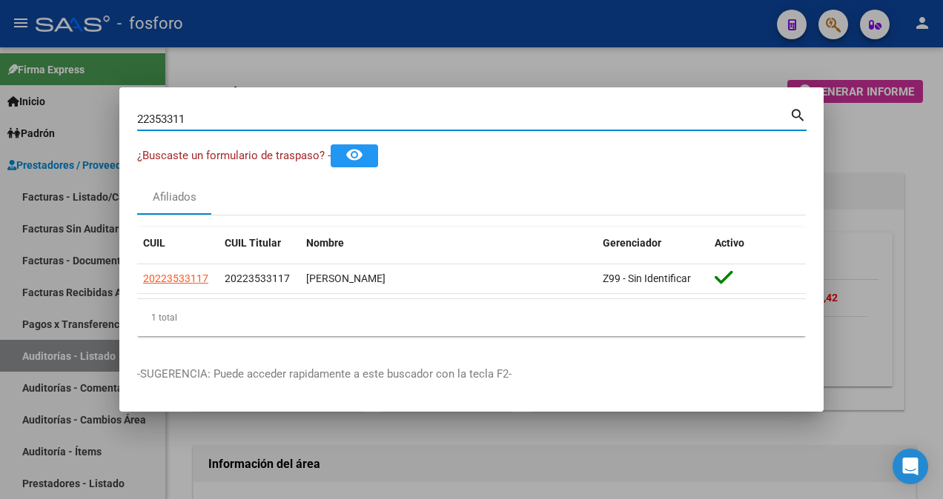
click at [227, 119] on input "22353311" at bounding box center [463, 119] width 652 height 13
type input "2"
type input "26023271"
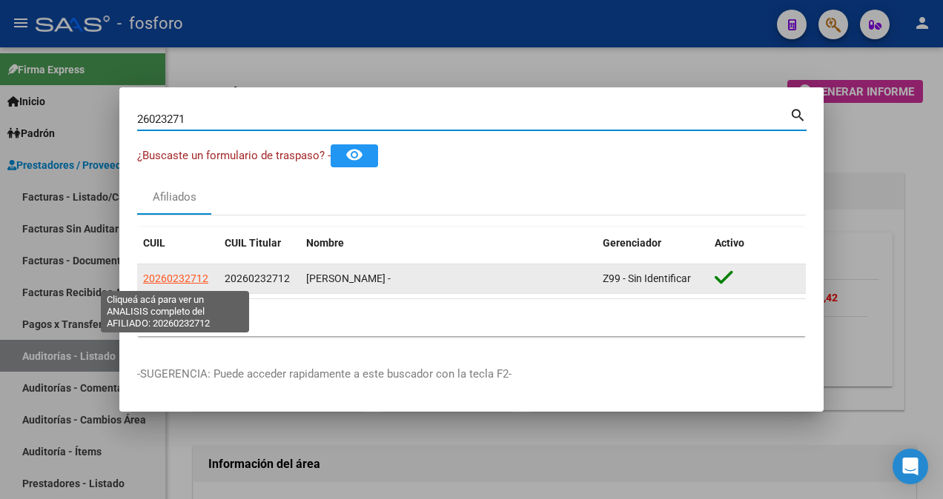
click at [166, 276] on span "20260232712" at bounding box center [175, 279] width 65 height 12
type textarea "20260232712"
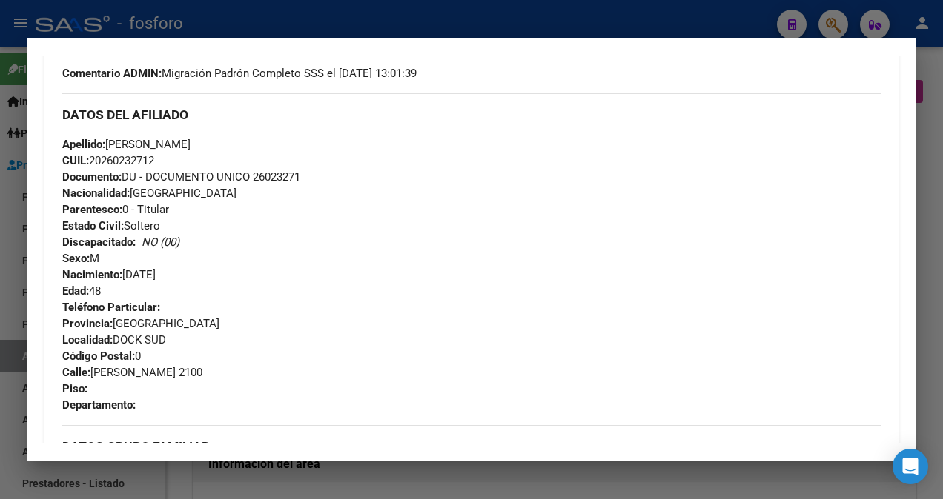
scroll to position [839, 0]
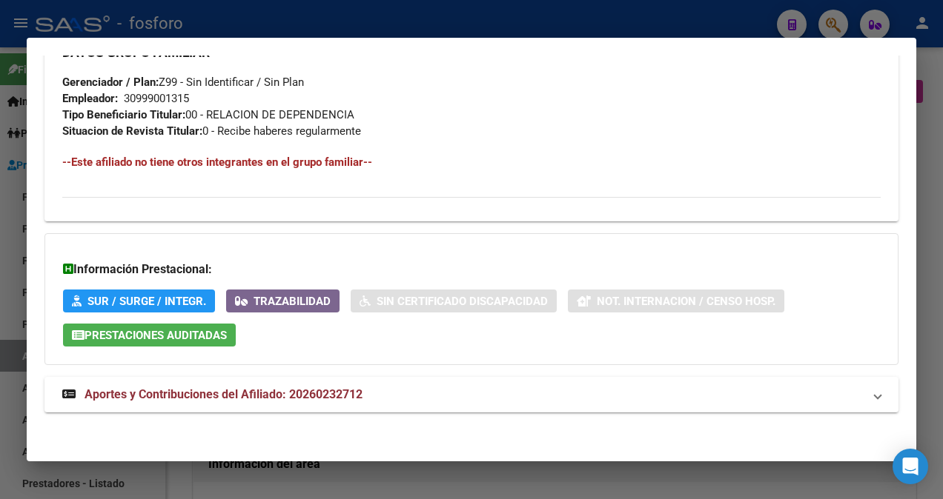
click at [10, 216] on div at bounding box center [471, 249] width 943 height 499
